Goal: Information Seeking & Learning: Check status

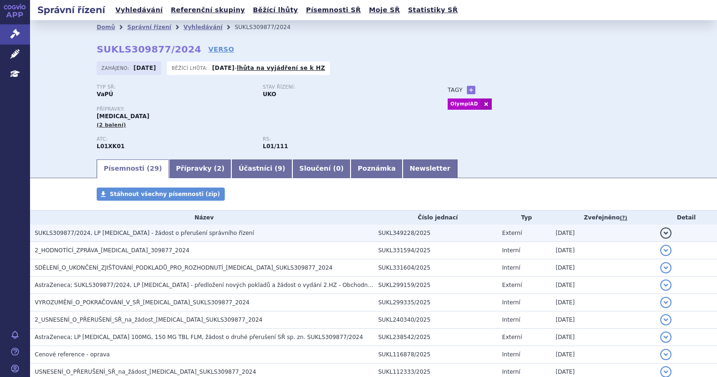
click at [160, 238] on h3 "SUKLS309877/2024, LP LYNPARZA - žádost o přerušení správního řízení" at bounding box center [204, 233] width 339 height 9
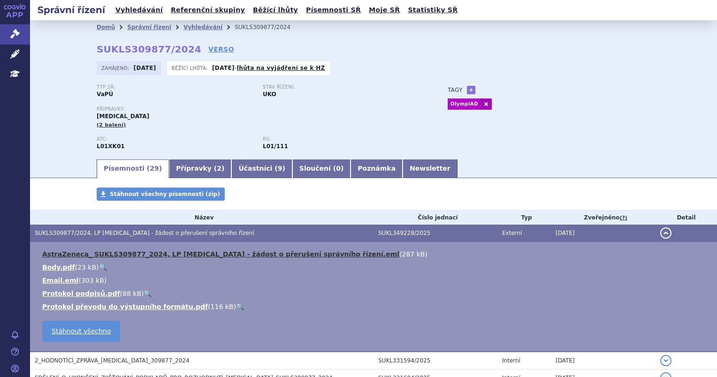
click at [223, 254] on link "AstraZeneca_ SUKLS309877_2024, LP LYNPARZA - žádost o přerušení správního řízen…" at bounding box center [220, 255] width 357 height 8
click at [617, 123] on div "Typ SŘ: VaPÚ Stav řízení: UKO Přípravky: LYNPARZA (2 balení) ATC: L01XK01 RS: L…" at bounding box center [374, 121] width 554 height 74
click at [660, 234] on button "detail" at bounding box center [665, 233] width 11 height 11
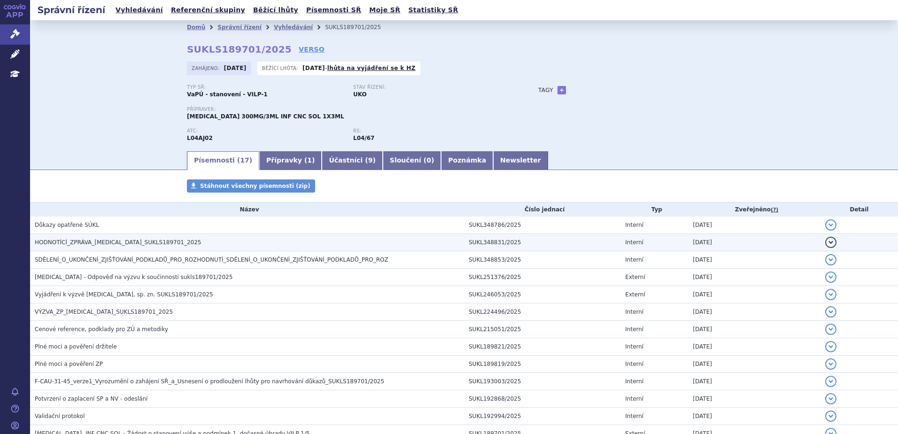
click at [123, 239] on span "HODNOTÍCÍ_ZPRÁVA_ULTOMIRIS_SUKLS189701_2025" at bounding box center [118, 242] width 167 height 7
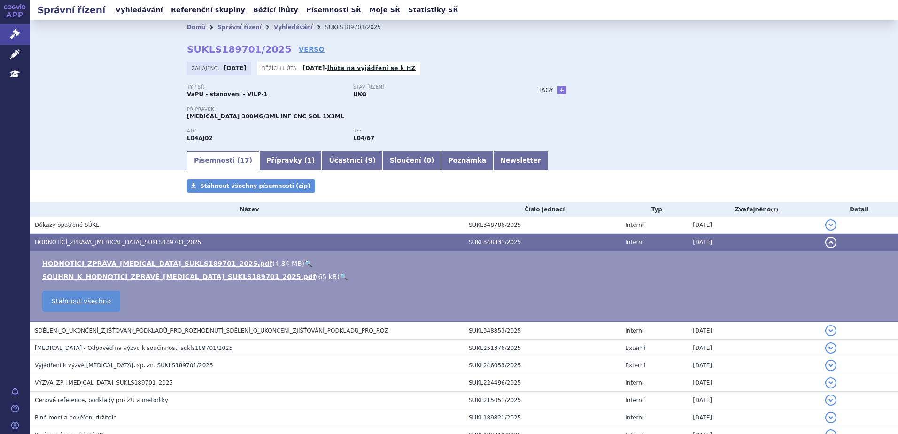
click at [339, 276] on link "🔍" at bounding box center [343, 277] width 8 height 8
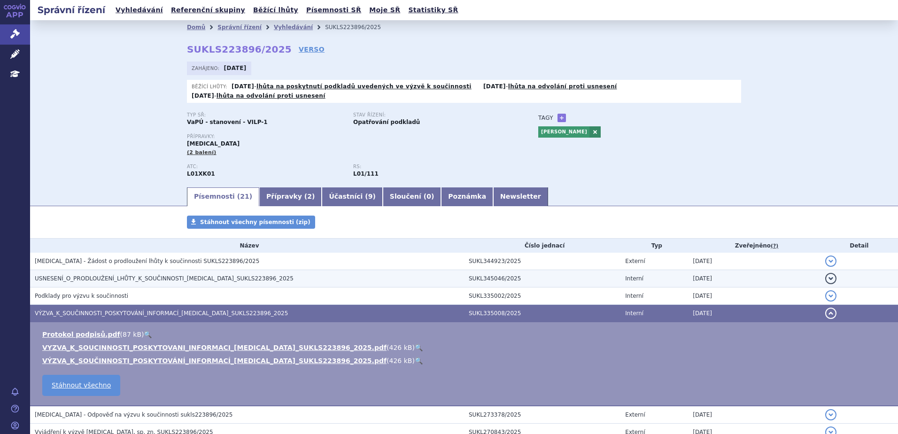
click at [281, 274] on h3 "USNESENÍ_O_PRODLOUŽENÍ_LHŮTY_K_SOUČINNOSTI_[MEDICAL_DATA]_SUKLS223896_2025" at bounding box center [249, 278] width 429 height 9
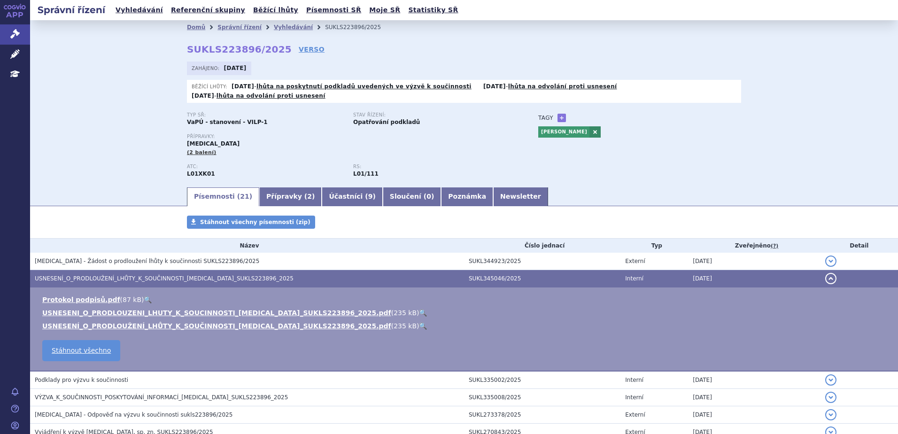
click at [419, 322] on link "🔍" at bounding box center [423, 326] width 8 height 8
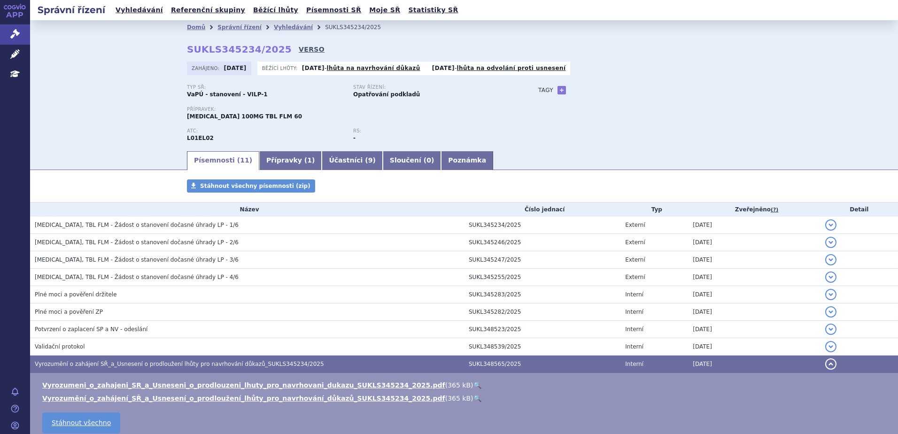
click at [299, 46] on link "VERSO" at bounding box center [312, 49] width 26 height 9
